Goal: Information Seeking & Learning: Learn about a topic

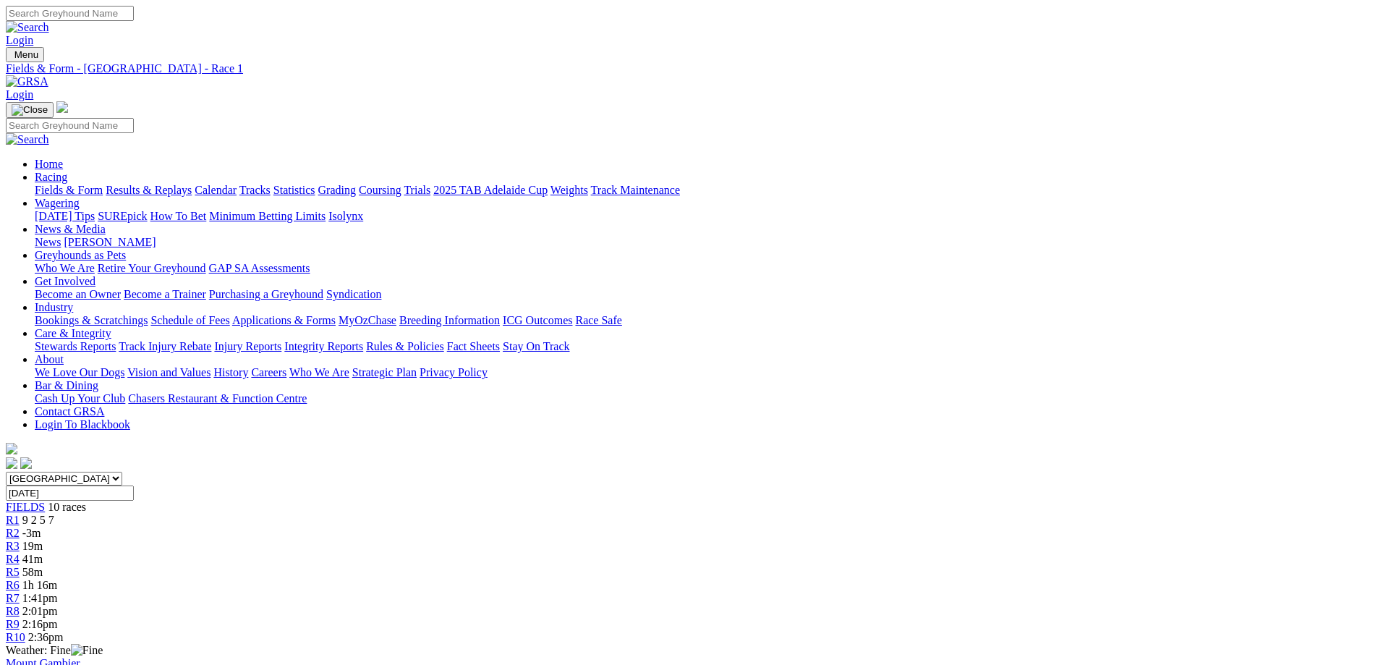
click at [43, 540] on span "19m" at bounding box center [32, 546] width 20 height 12
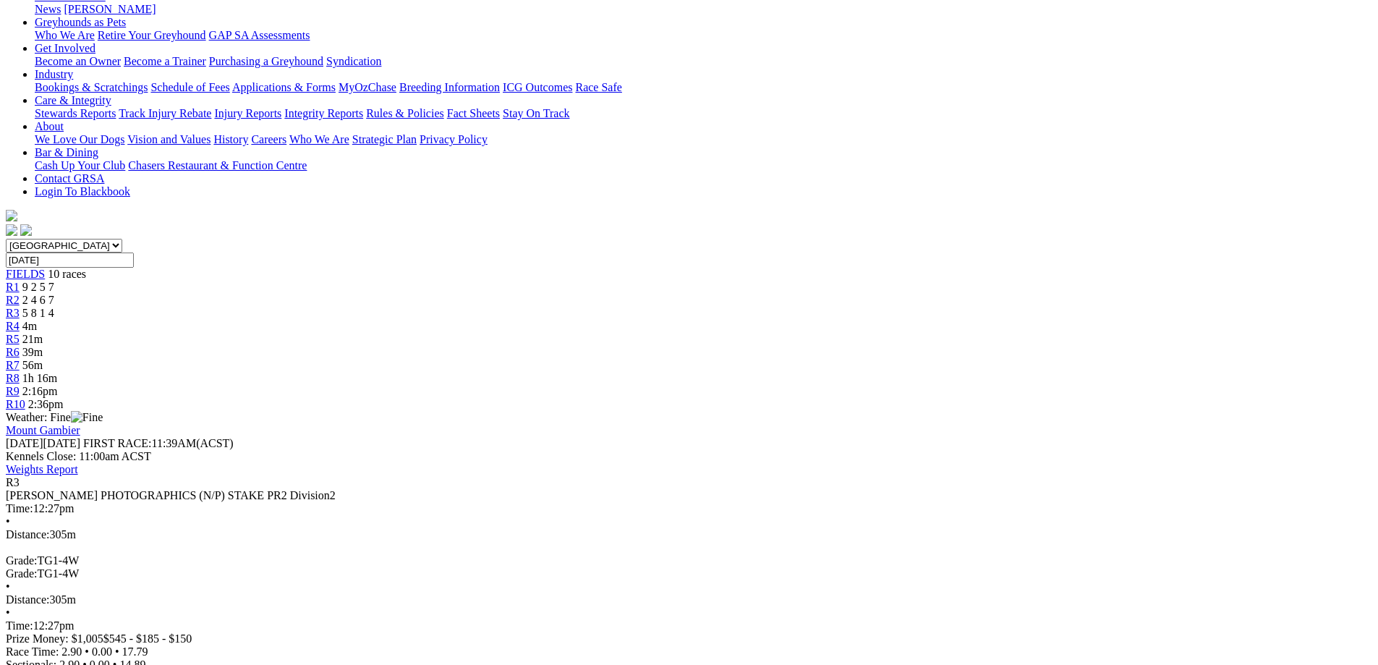
scroll to position [217, 0]
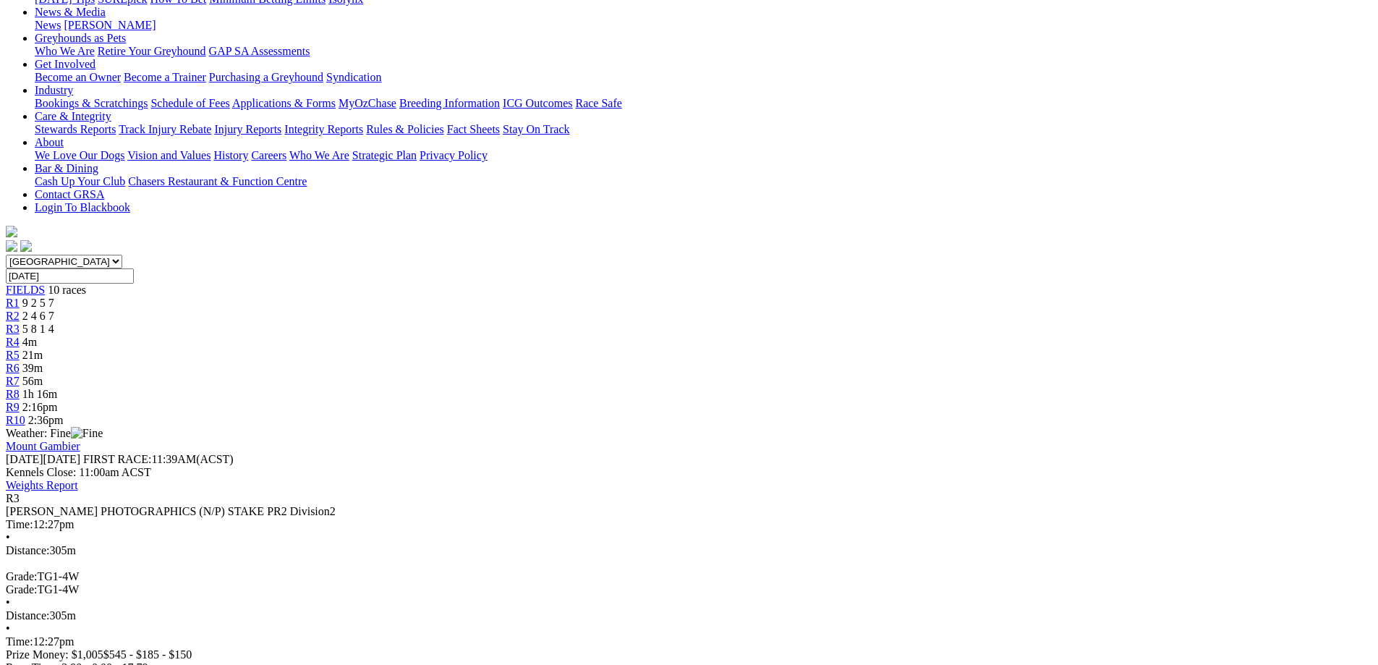
click at [645, 336] on div "R4 4m" at bounding box center [689, 342] width 1367 height 13
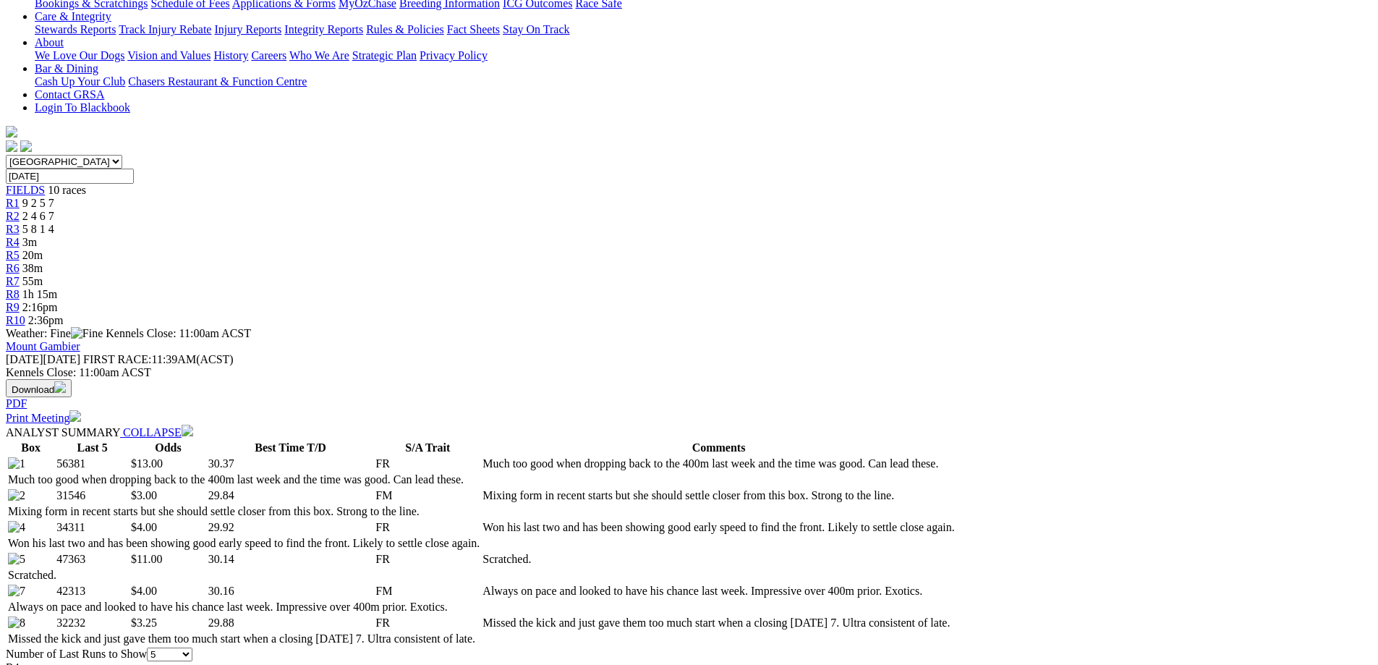
scroll to position [72, 0]
